Goal: Task Accomplishment & Management: Use online tool/utility

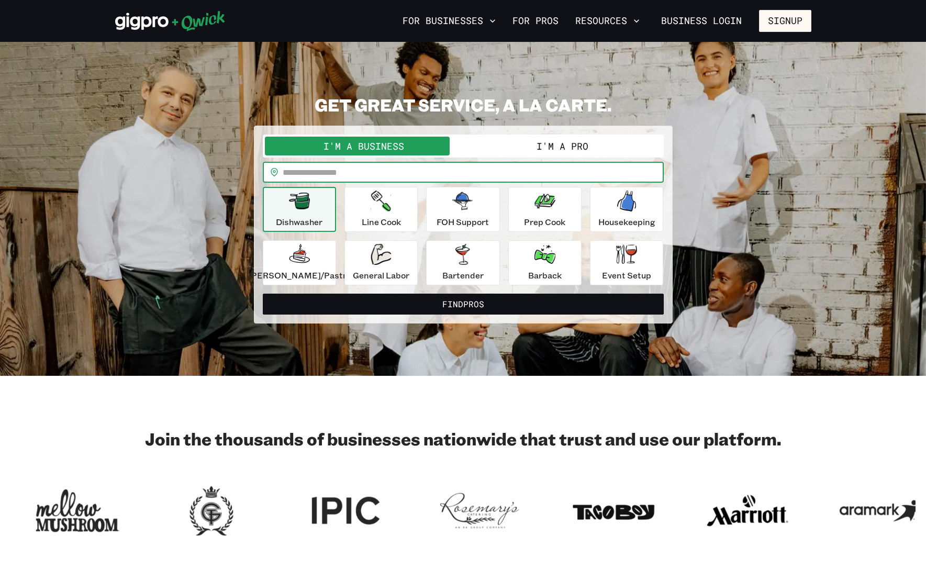
click at [367, 170] on input "text" at bounding box center [473, 172] width 381 height 21
click at [553, 144] on button "I'm a Pro" at bounding box center [562, 146] width 198 height 19
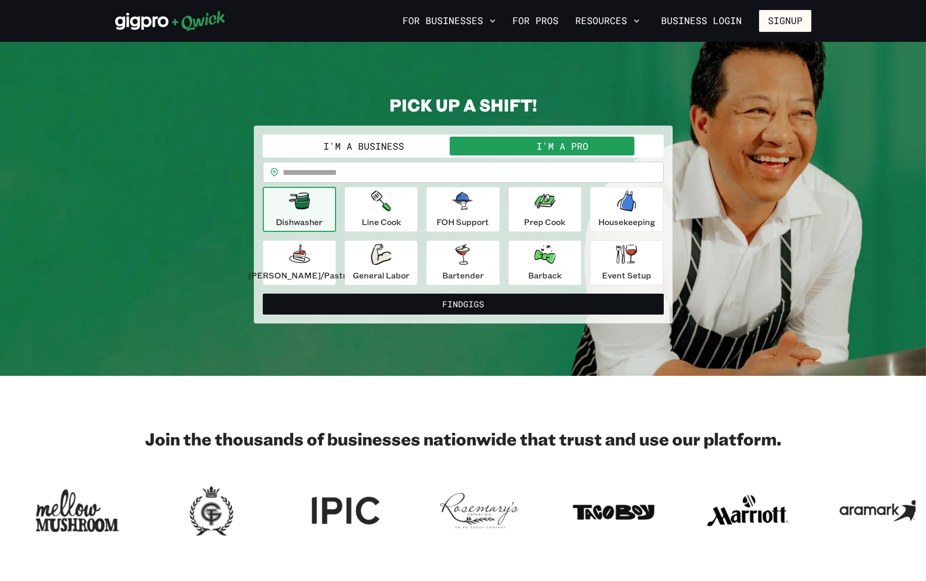
click at [417, 172] on input "text" at bounding box center [473, 172] width 381 height 21
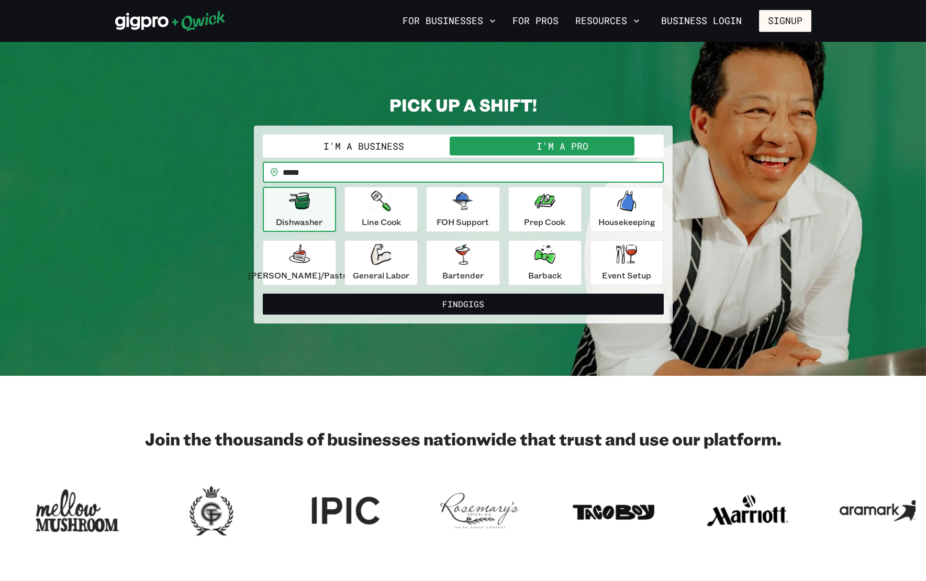
type input "*****"
click at [263, 294] on button "Find Gigs" at bounding box center [463, 304] width 401 height 21
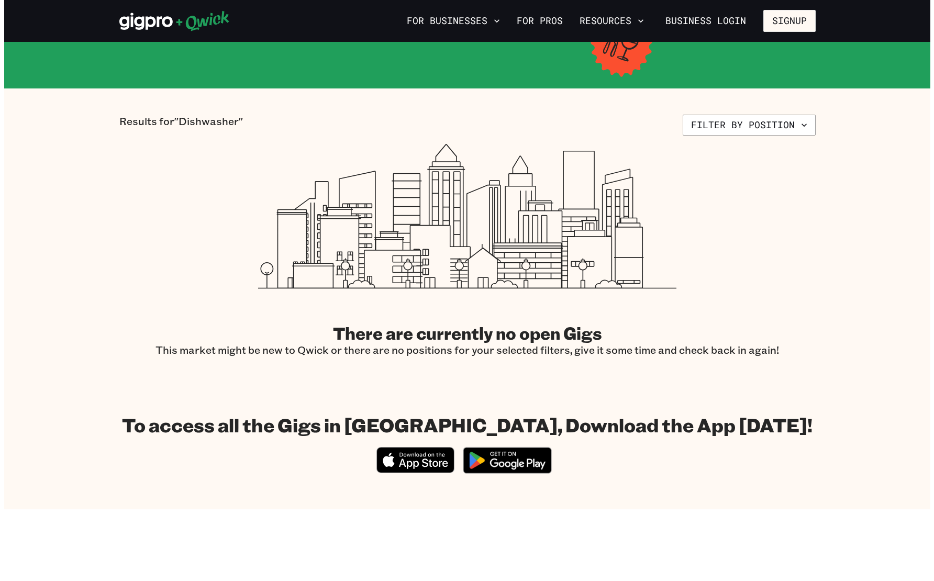
scroll to position [194, 0]
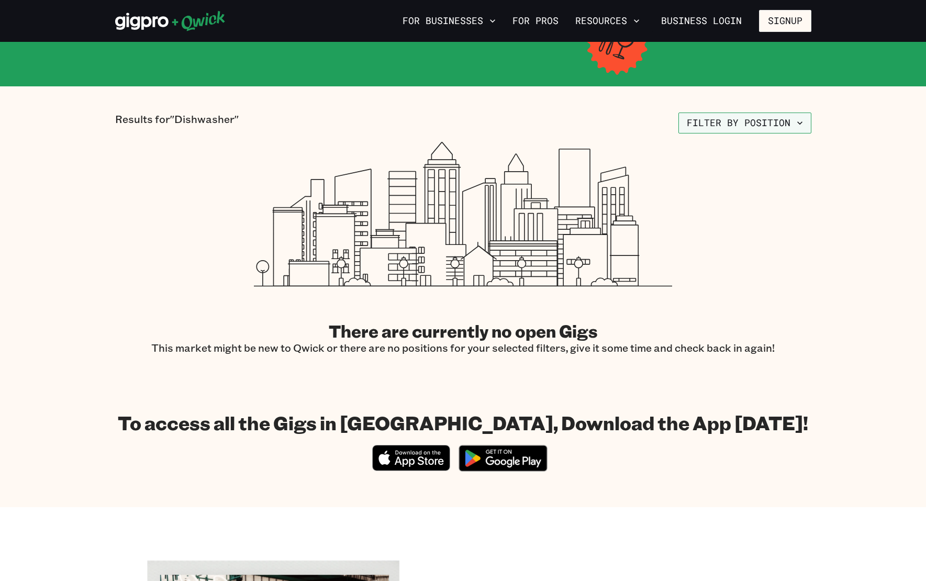
click at [759, 113] on button "Filter by position" at bounding box center [744, 123] width 133 height 21
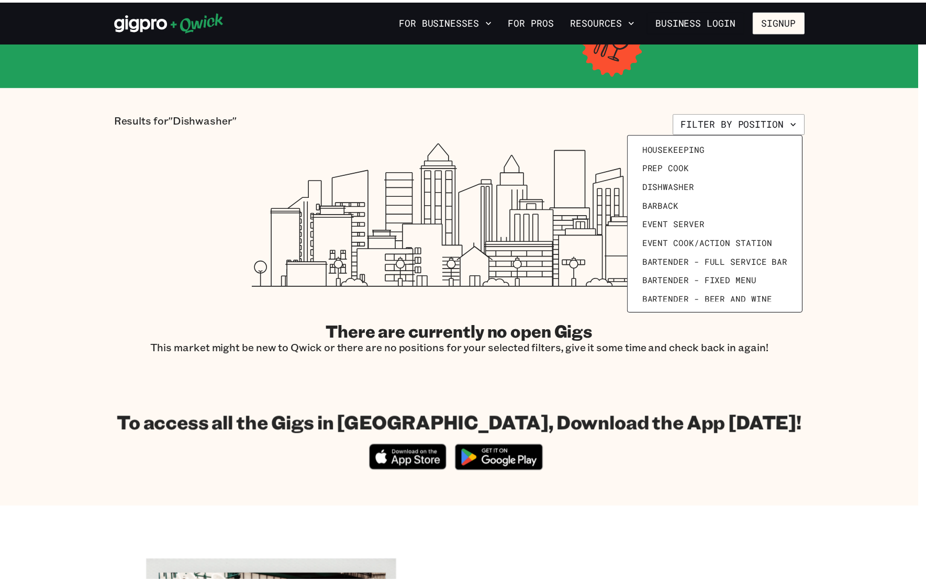
scroll to position [144, 0]
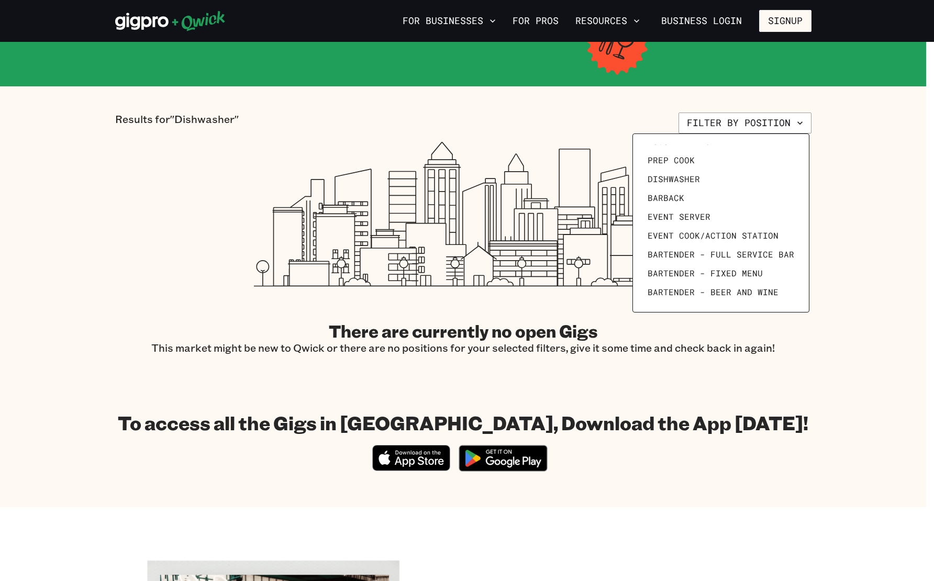
click at [835, 259] on div at bounding box center [467, 290] width 934 height 581
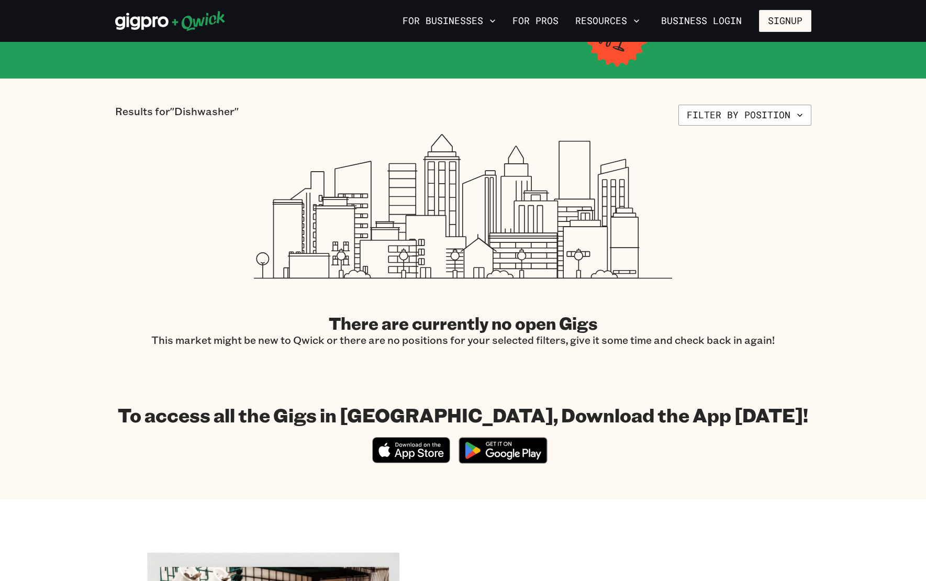
scroll to position [0, 0]
